Goal: Task Accomplishment & Management: Manage account settings

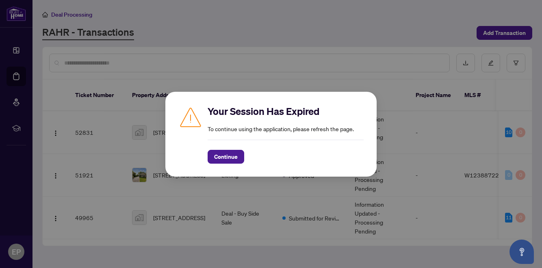
click at [212, 159] on button "Continue" at bounding box center [226, 157] width 37 height 14
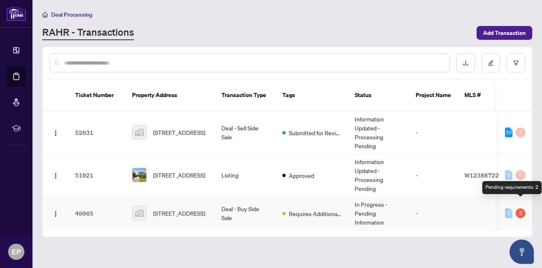
click at [519, 208] on div "2" at bounding box center [520, 213] width 10 height 10
click at [327, 210] on td "Requires Additional Docs" at bounding box center [312, 214] width 72 height 34
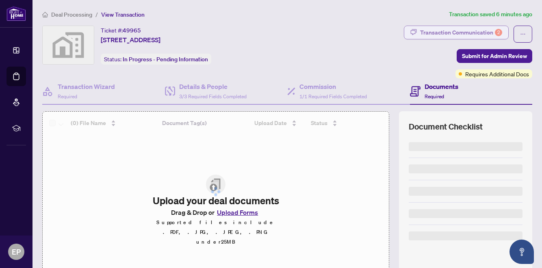
click at [471, 33] on div "Transaction Communication 2" at bounding box center [461, 32] width 82 height 13
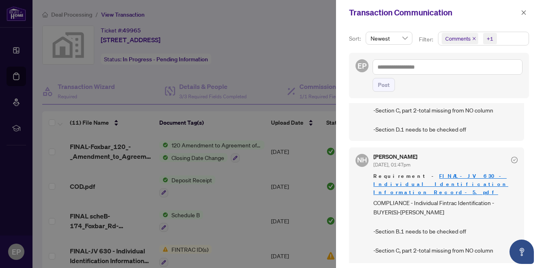
scroll to position [2, 0]
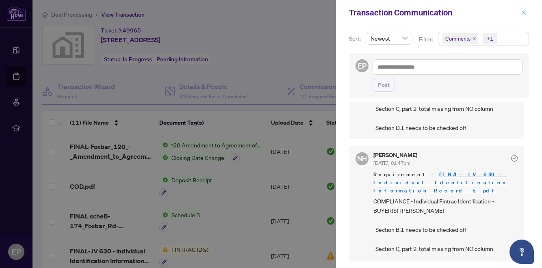
click at [523, 13] on icon "close" at bounding box center [524, 13] width 6 height 6
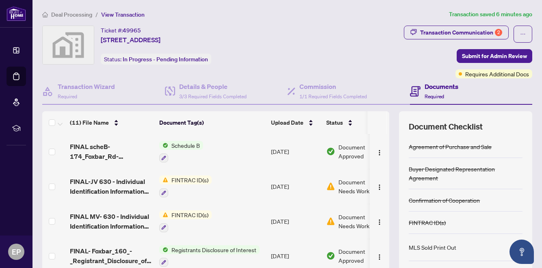
scroll to position [92, 0]
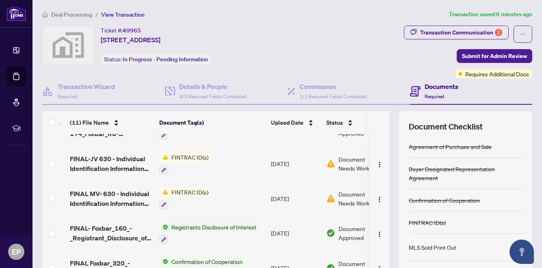
click at [189, 155] on span "FINTRAC ID(s)" at bounding box center [189, 157] width 43 height 9
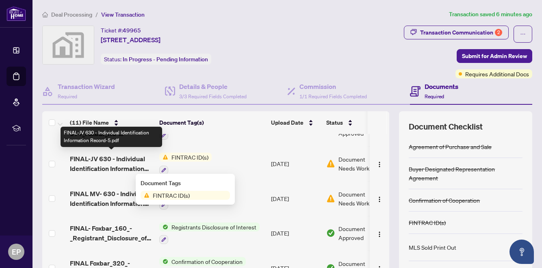
click at [118, 164] on span "FINAL-JV 630 - Individual Identification Information Record-5.pdf" at bounding box center [111, 163] width 83 height 19
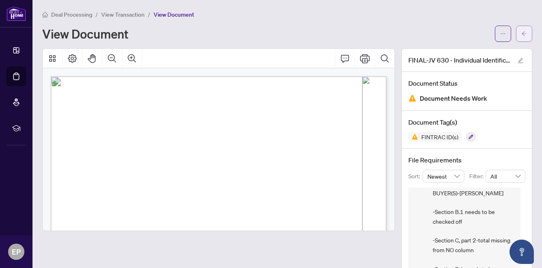
click at [517, 33] on button "button" at bounding box center [524, 34] width 16 height 16
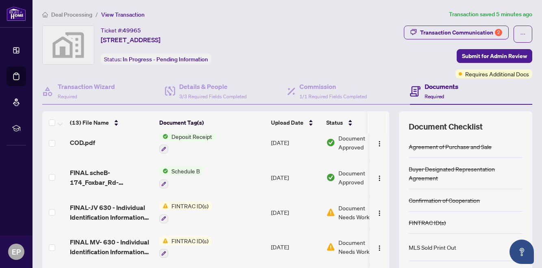
scroll to position [137, 0]
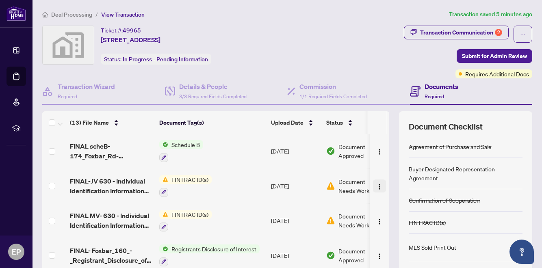
click at [376, 184] on img "button" at bounding box center [379, 187] width 6 height 6
